Goal: Check status: Check status

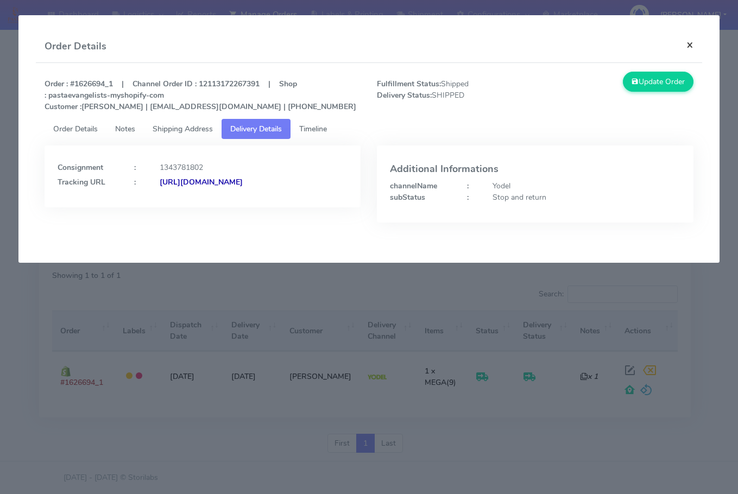
drag, startPoint x: 684, startPoint y: 41, endPoint x: 669, endPoint y: 52, distance: 19.0
click at [684, 41] on button "×" at bounding box center [689, 44] width 24 height 29
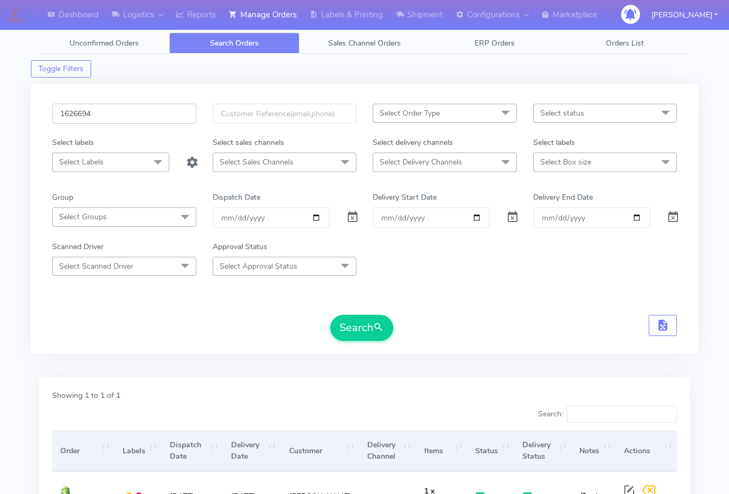
click at [119, 112] on input "1626694" at bounding box center [124, 114] width 144 height 20
paste input "900"
type input "1626900"
click at [360, 318] on button "Search" at bounding box center [362, 328] width 63 height 26
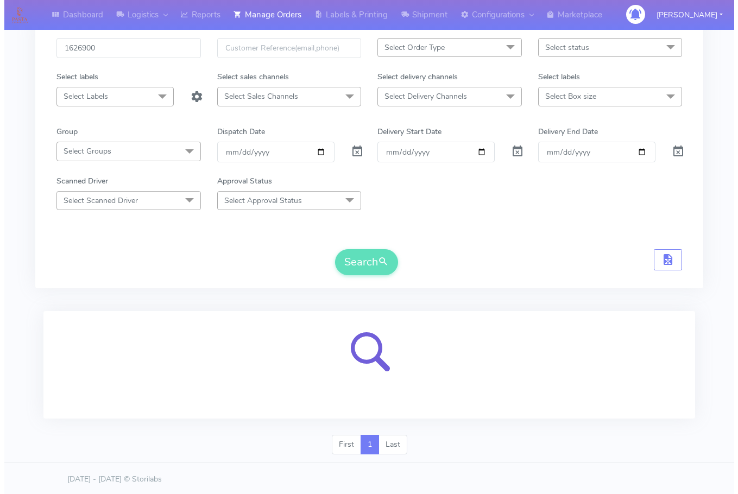
scroll to position [67, 0]
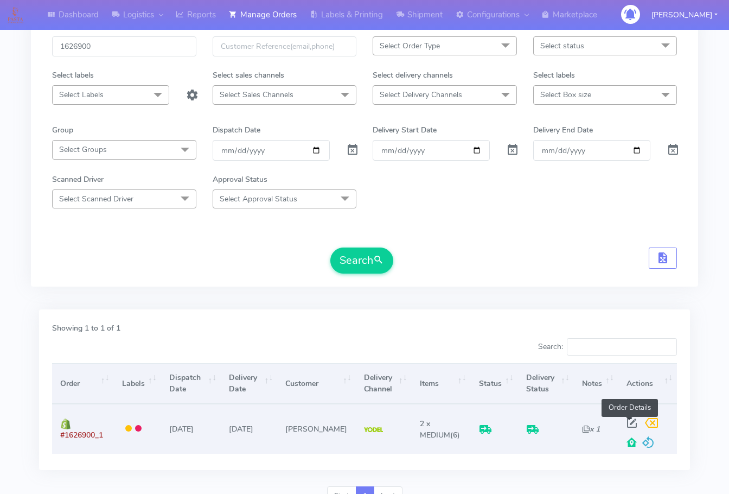
click at [628, 421] on span at bounding box center [633, 425] width 20 height 10
select select "5"
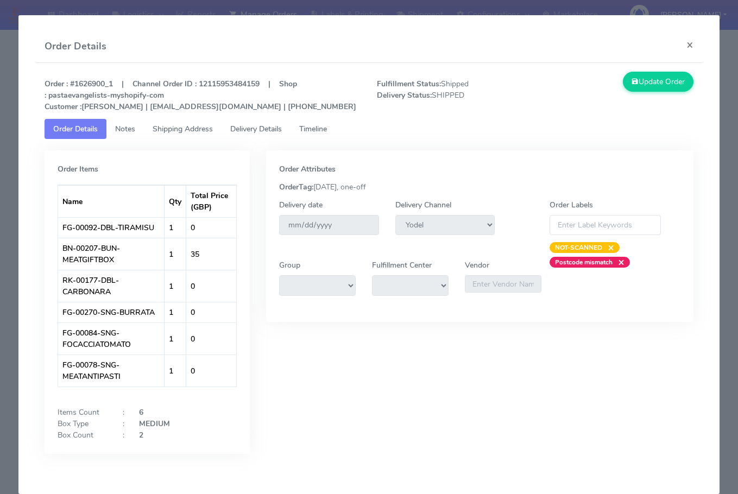
click at [191, 130] on span "Shipping Address" at bounding box center [183, 129] width 60 height 10
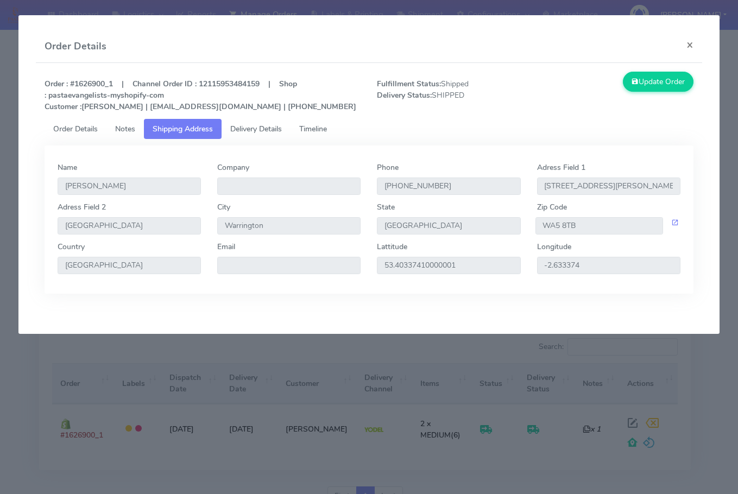
click at [269, 134] on span "Delivery Details" at bounding box center [256, 129] width 52 height 10
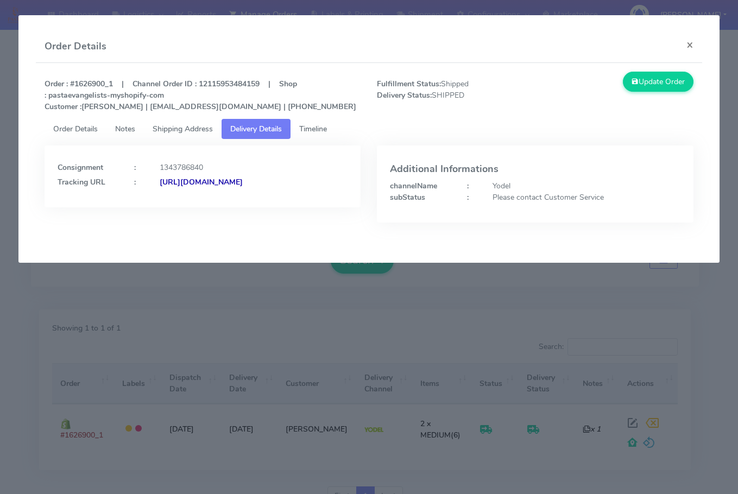
drag, startPoint x: 274, startPoint y: 195, endPoint x: 174, endPoint y: 208, distance: 100.6
click at [174, 207] on div "Consignment : 1343786840 Tracking URL : [URL][DOMAIN_NAME]" at bounding box center [203, 176] width 316 height 62
copy strong "JJD0002249960902808"
